Goal: Task Accomplishment & Management: Manage account settings

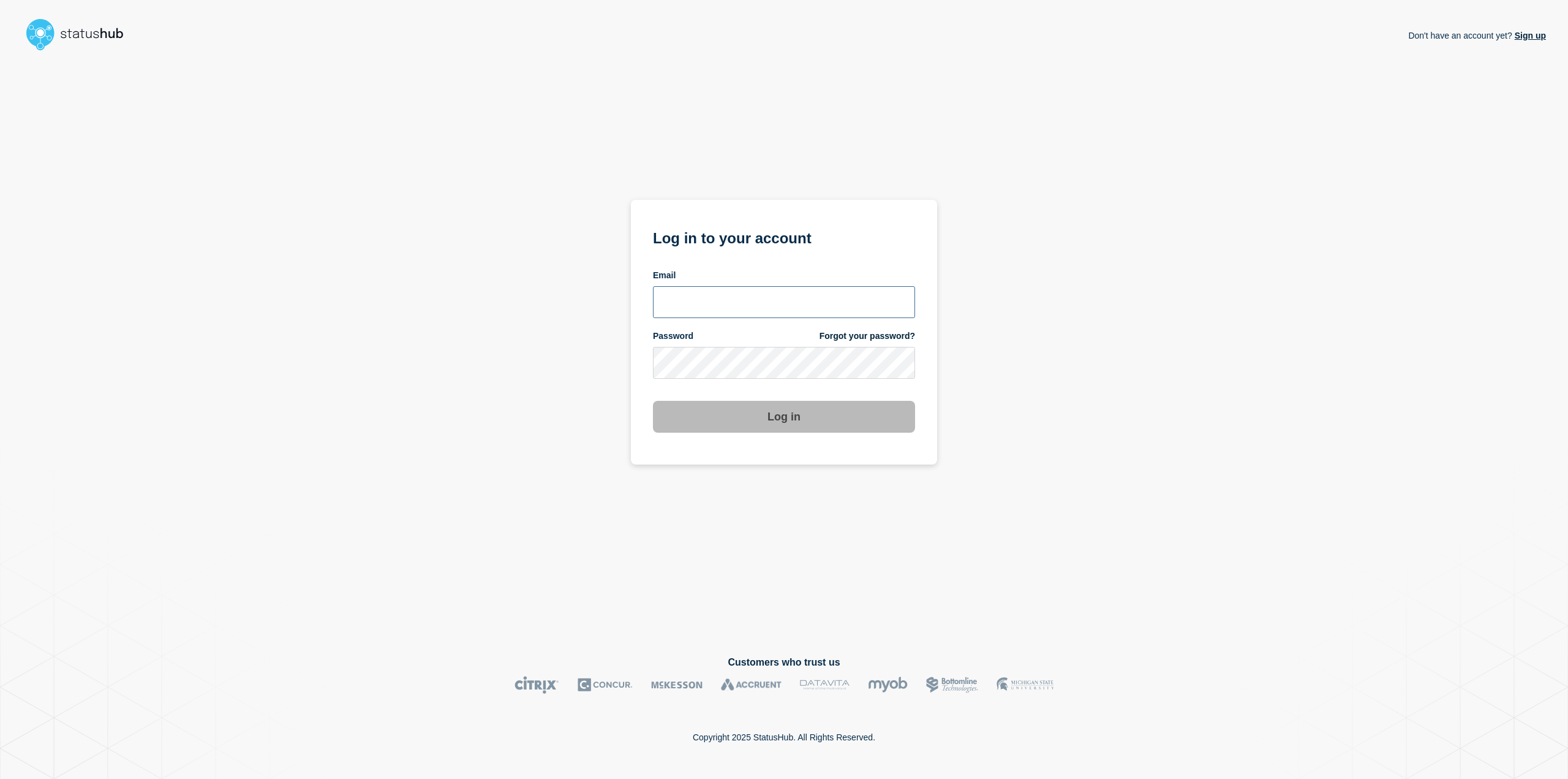
type input "[EMAIL_ADDRESS][DOMAIN_NAME]"
click at [753, 418] on button "Log in" at bounding box center [784, 416] width 262 height 32
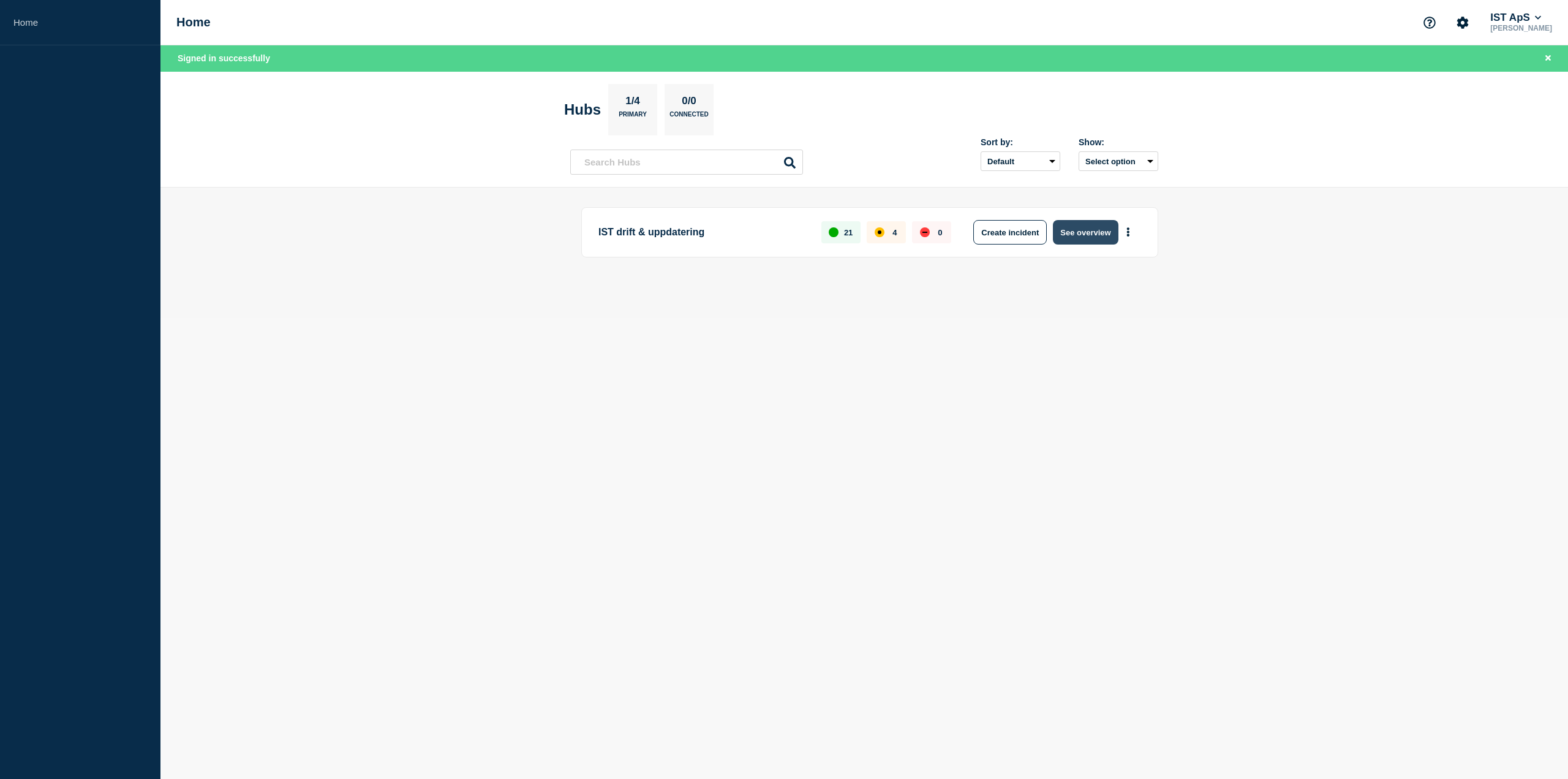
click at [1073, 235] on button "See overview" at bounding box center [1085, 232] width 65 height 24
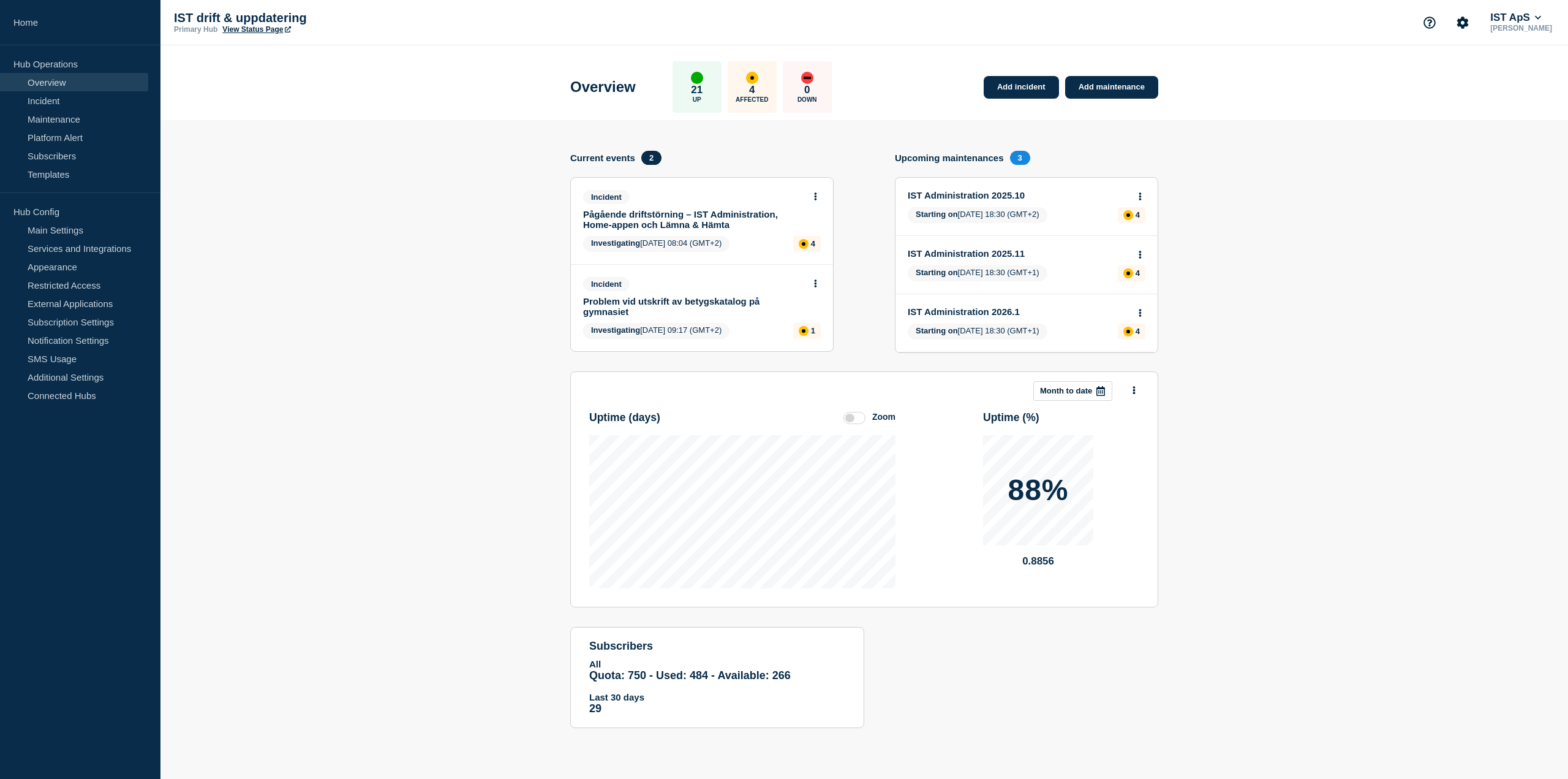
click at [672, 218] on link "Pågående driftstörning – IST Administration, Home-appen och Lämna & Hämta" at bounding box center [694, 219] width 221 height 21
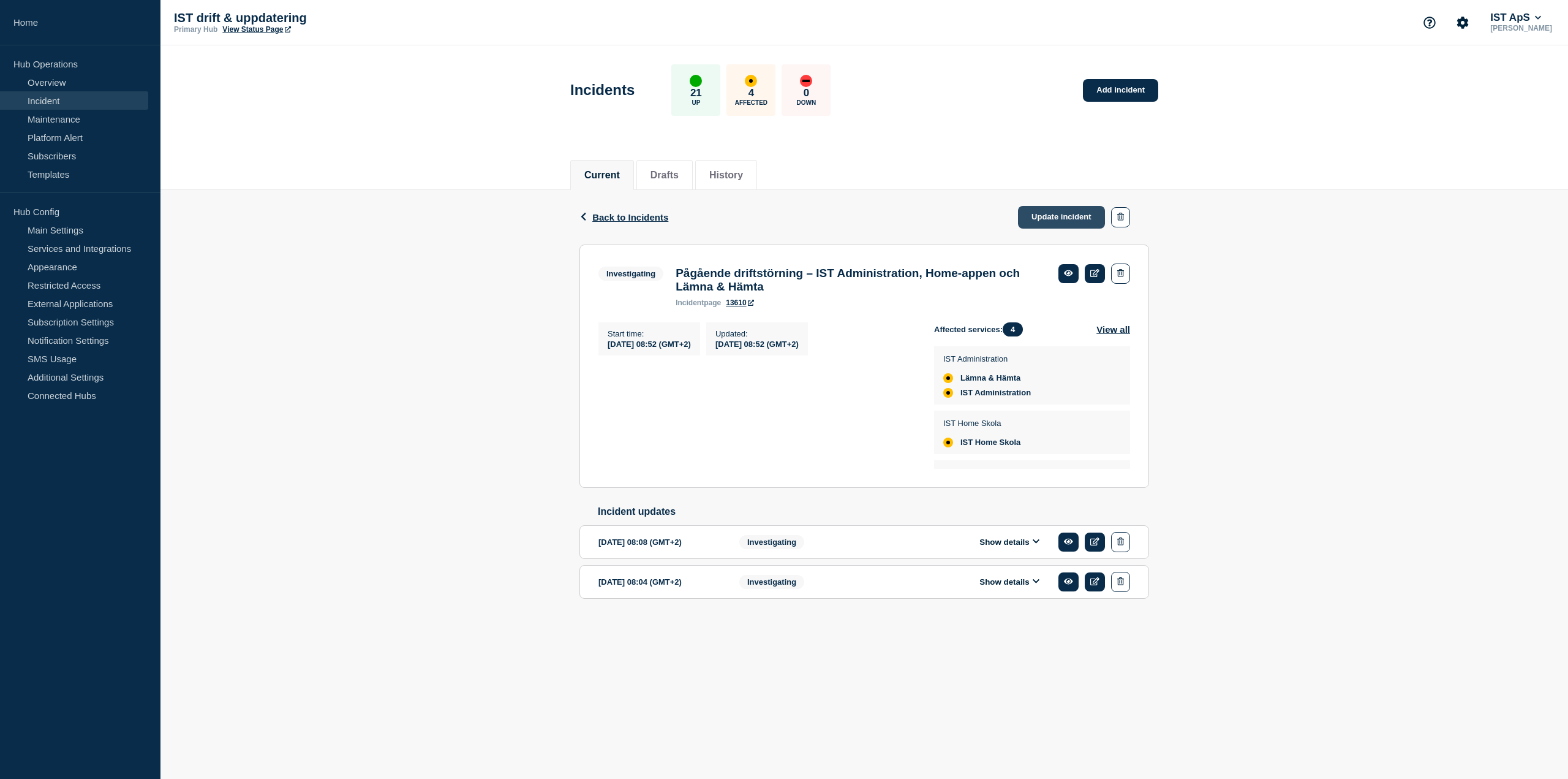
click at [1034, 215] on link "Update incident" at bounding box center [1061, 217] width 87 height 23
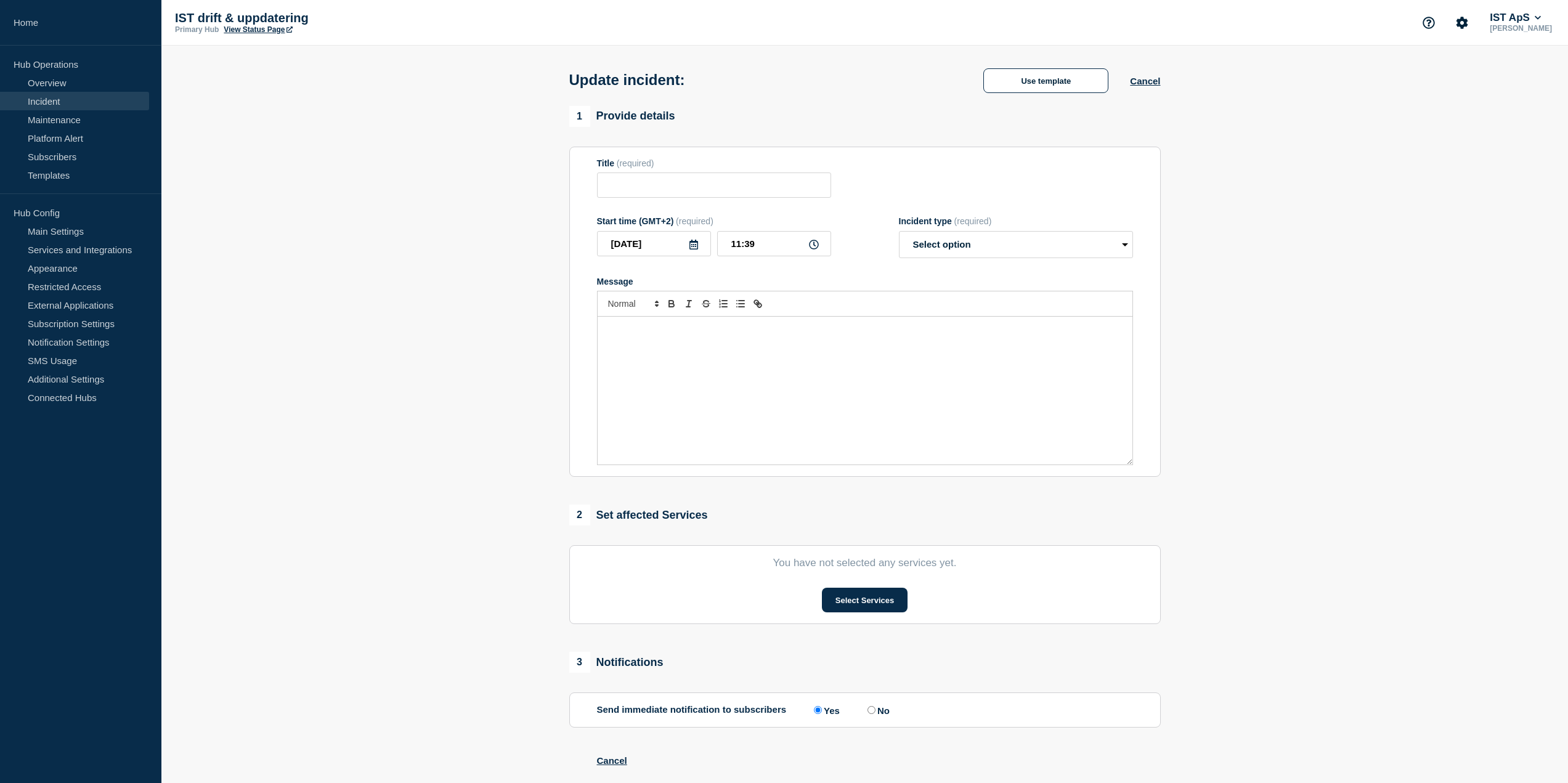
type input "Pågående driftstörning – IST Administration, Home-appen och Lämna & Hämta"
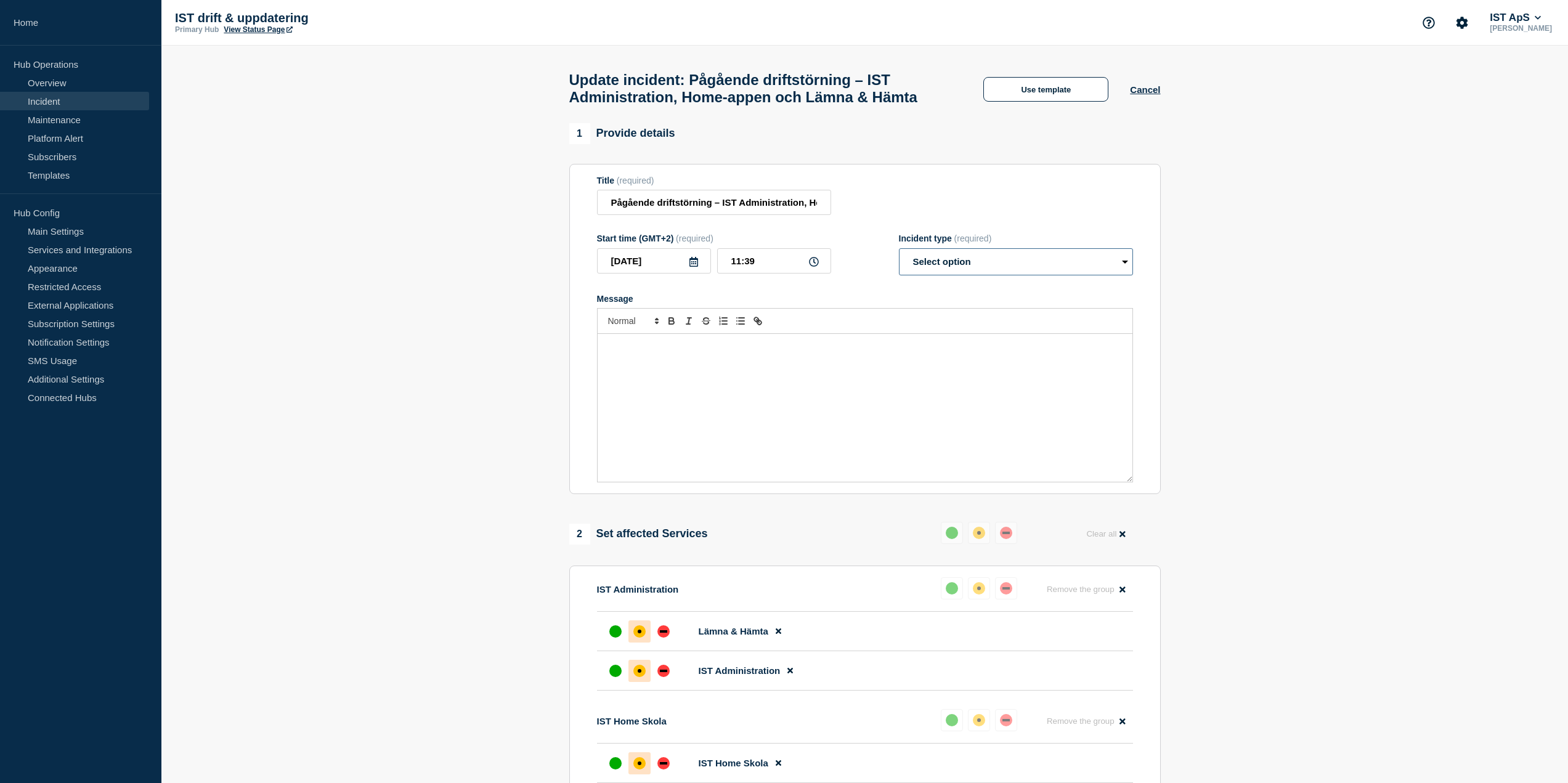
click at [938, 275] on select "Select option Investigating Identified Monitoring Resolved" at bounding box center [1016, 261] width 234 height 27
click at [899, 274] on select "Select option Investigating Identified Monitoring Resolved" at bounding box center [1016, 261] width 234 height 27
click at [956, 275] on select "Select option Investigating Identified Monitoring Resolved" at bounding box center [1016, 261] width 234 height 27
select select "resolved"
click at [899, 274] on select "Select option Investigating Identified Monitoring Resolved" at bounding box center [1016, 261] width 234 height 27
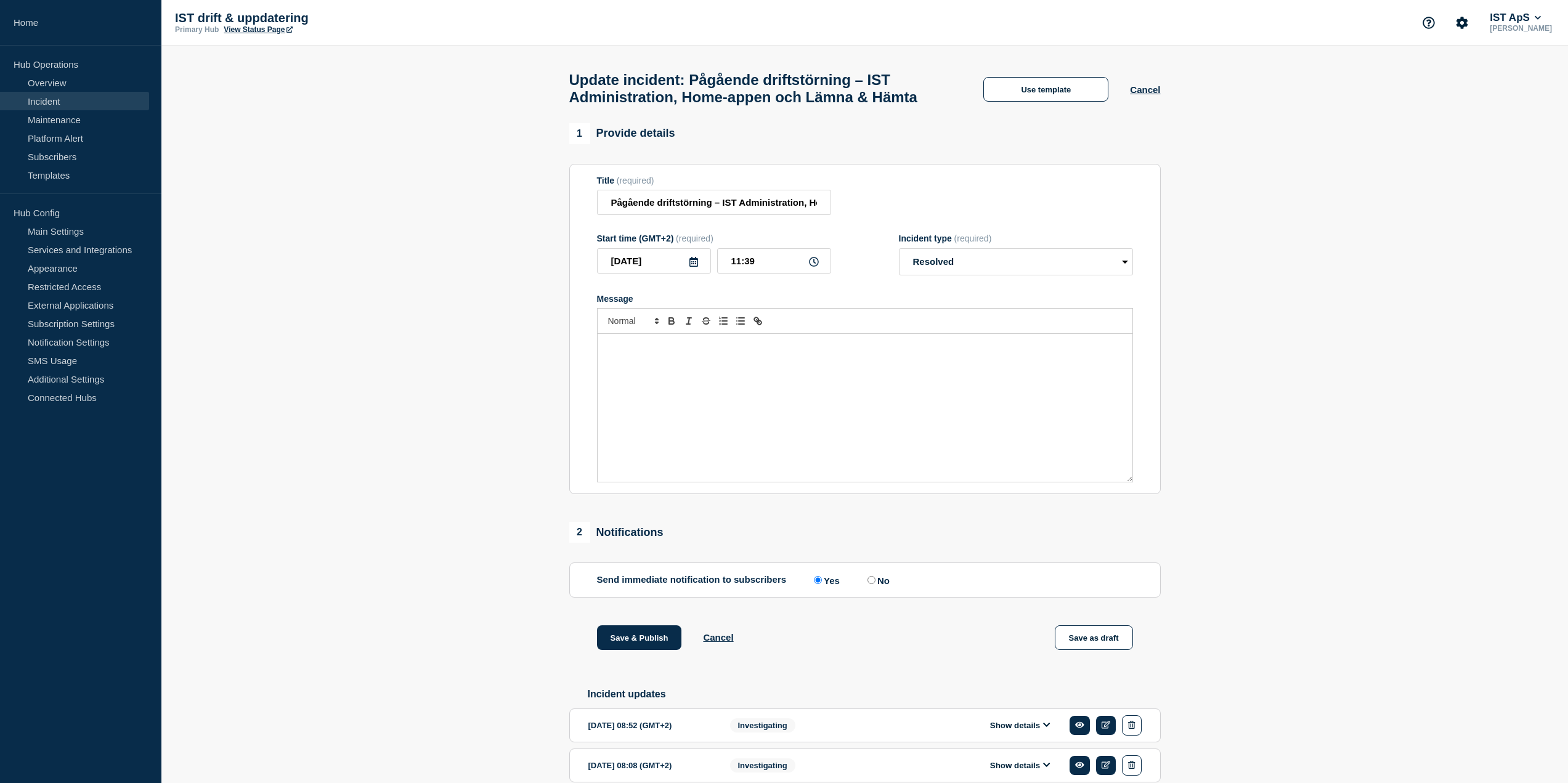
click at [775, 380] on div "Message" at bounding box center [865, 407] width 535 height 148
drag, startPoint x: 683, startPoint y: 393, endPoint x: 542, endPoint y: 362, distance: 144.4
click at [542, 362] on section "1 Provide details Title (required) Pågående driftstörning – IST Administration,…" at bounding box center [865, 492] width 1407 height 738
click at [766, 404] on div "Nu ska det" at bounding box center [865, 407] width 535 height 148
click at [640, 650] on button "Save & Publish" at bounding box center [639, 637] width 85 height 25
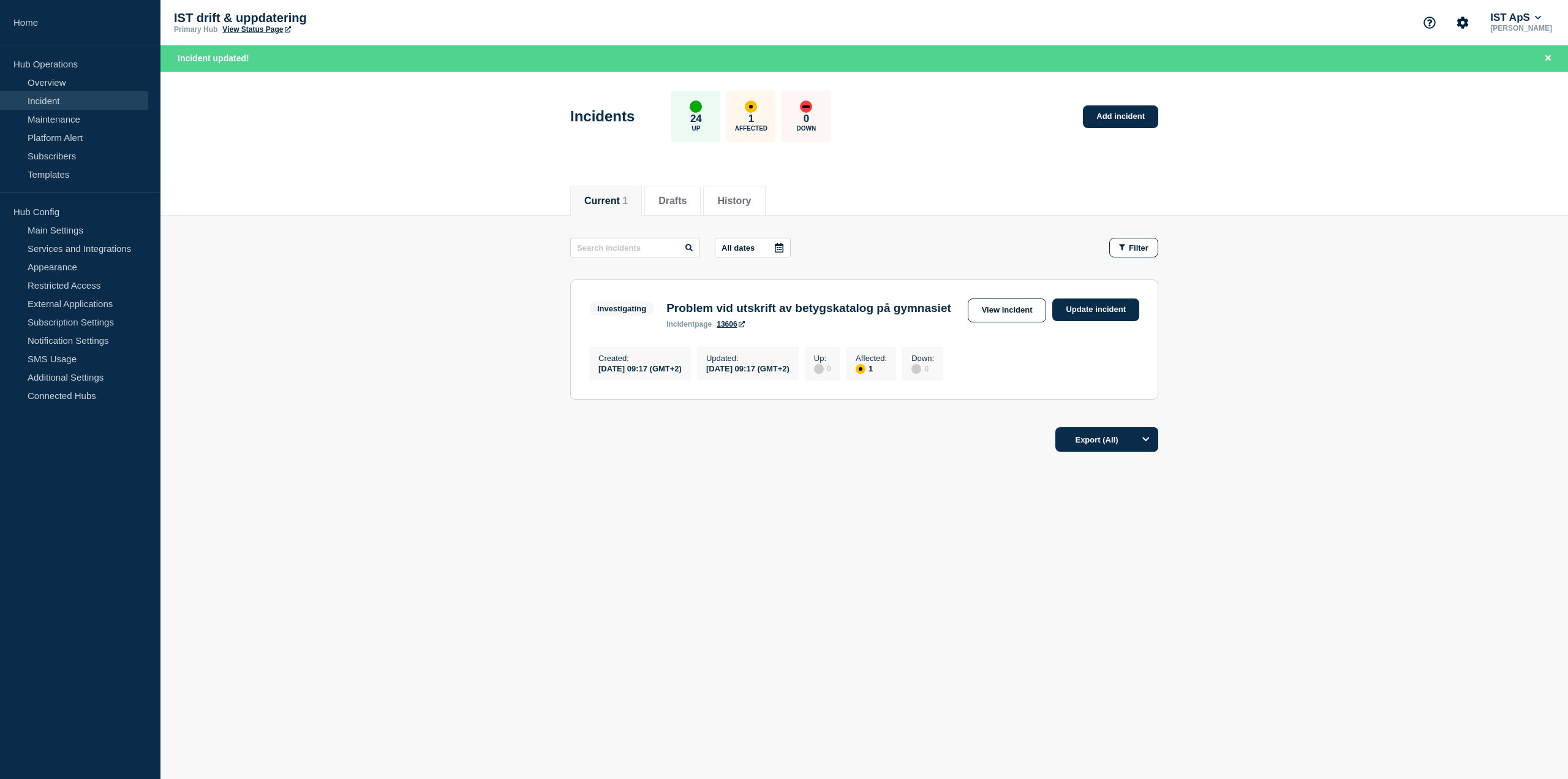
click at [816, 471] on footer "Export (All)" at bounding box center [864, 444] width 1408 height 53
